Goal: Find specific page/section: Find specific page/section

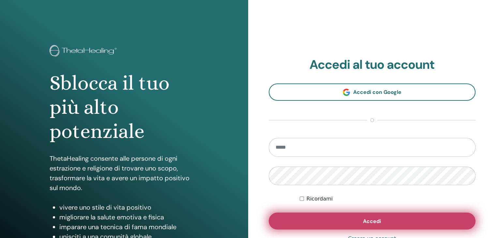
type input "**********"
click at [353, 218] on button "Accedi" at bounding box center [372, 221] width 207 height 17
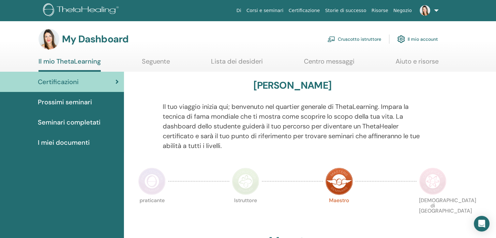
click at [355, 39] on link "Cruscotto istruttore" at bounding box center [354, 39] width 54 height 14
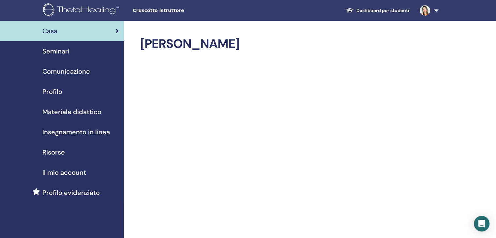
click at [58, 55] on span "Seminari" at bounding box center [55, 51] width 27 height 10
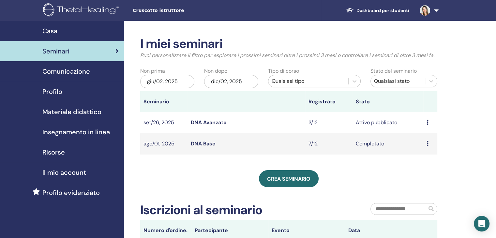
click at [427, 124] on icon at bounding box center [428, 122] width 2 height 5
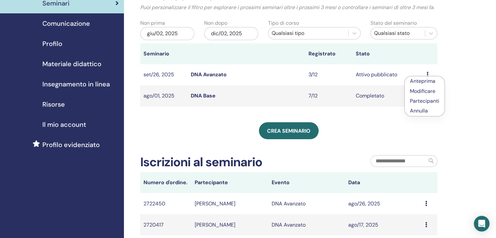
scroll to position [163, 0]
